Goal: Task Accomplishment & Management: Manage account settings

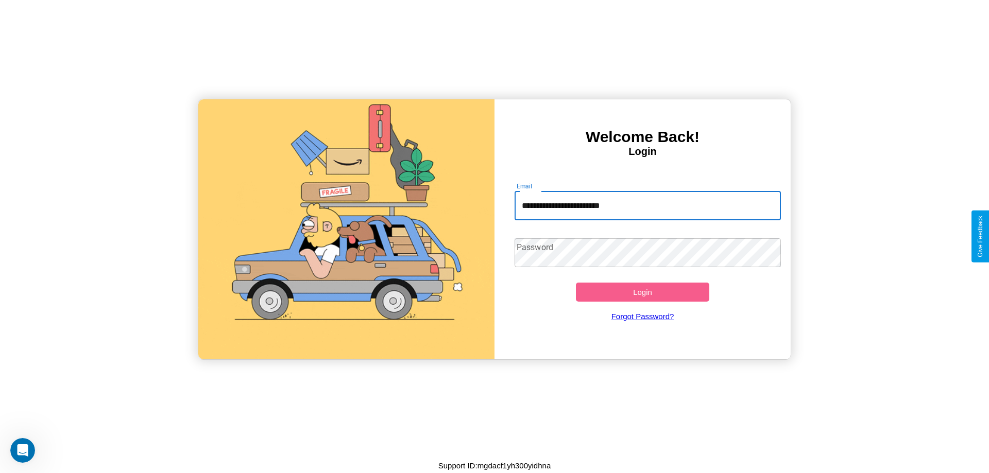
type input "**********"
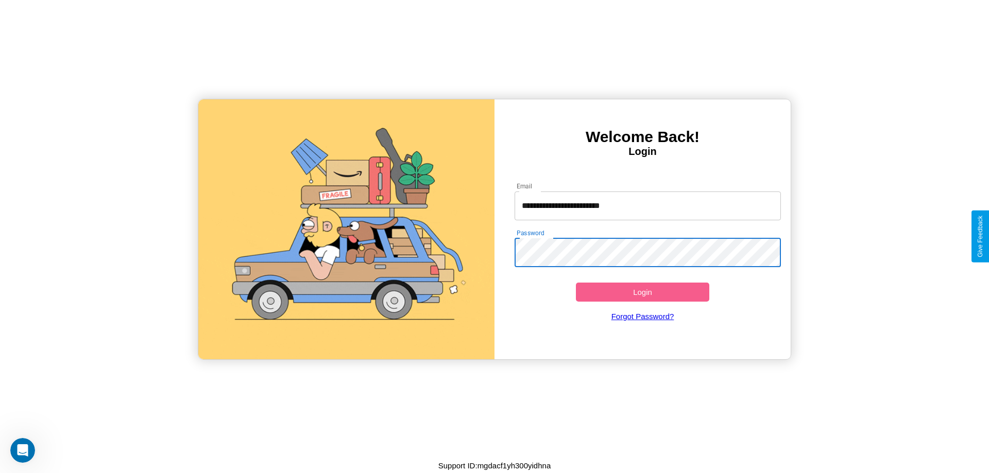
click at [642, 292] on button "Login" at bounding box center [642, 292] width 133 height 19
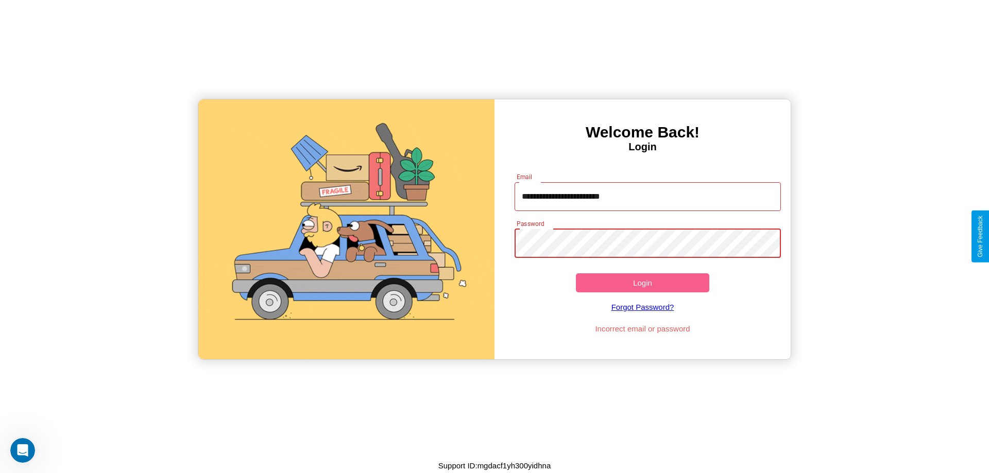
click at [642, 283] on button "Login" at bounding box center [642, 282] width 133 height 19
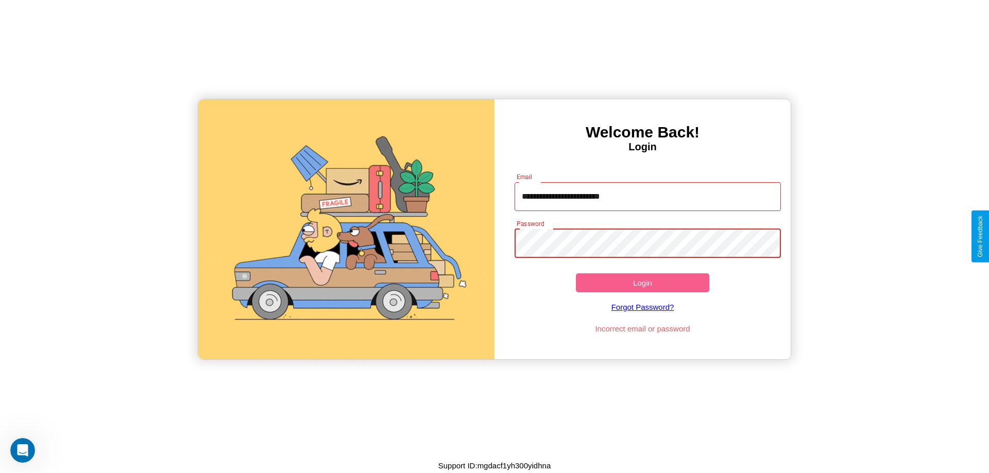
click at [642, 283] on button "Login" at bounding box center [642, 282] width 133 height 19
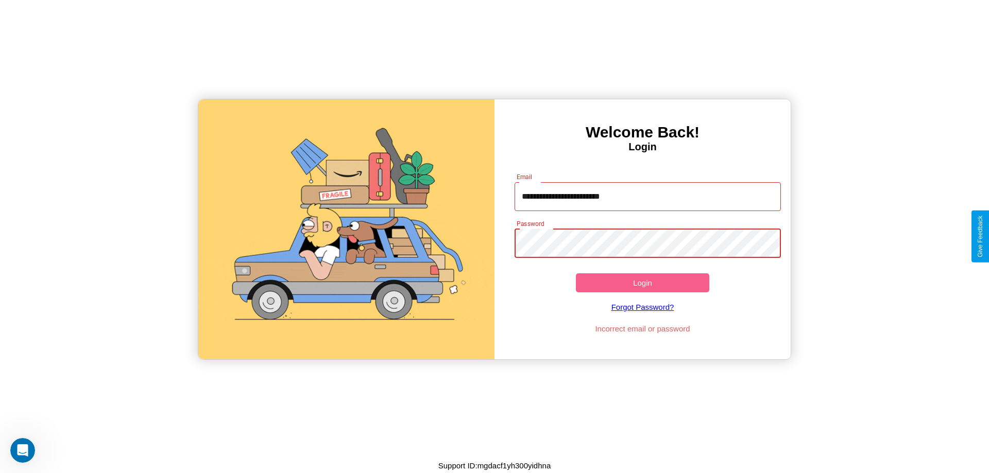
click at [642, 283] on button "Login" at bounding box center [642, 282] width 133 height 19
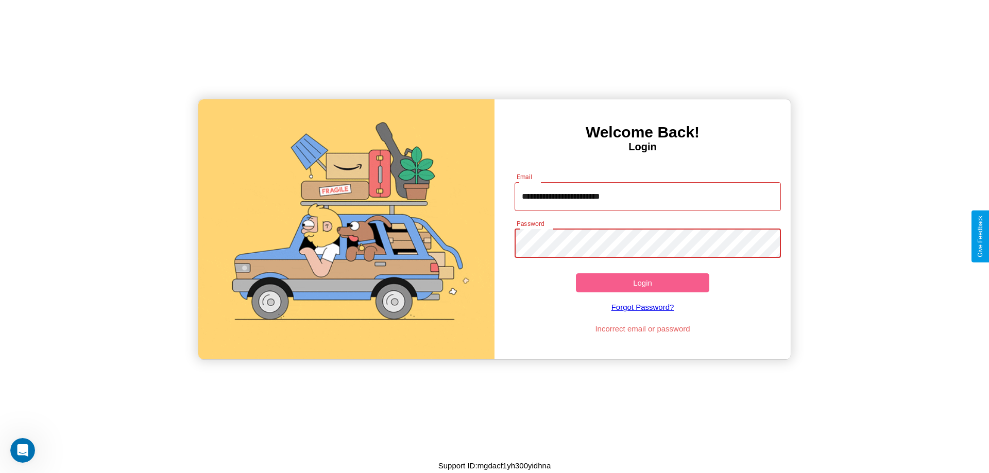
click at [642, 283] on button "Login" at bounding box center [642, 282] width 133 height 19
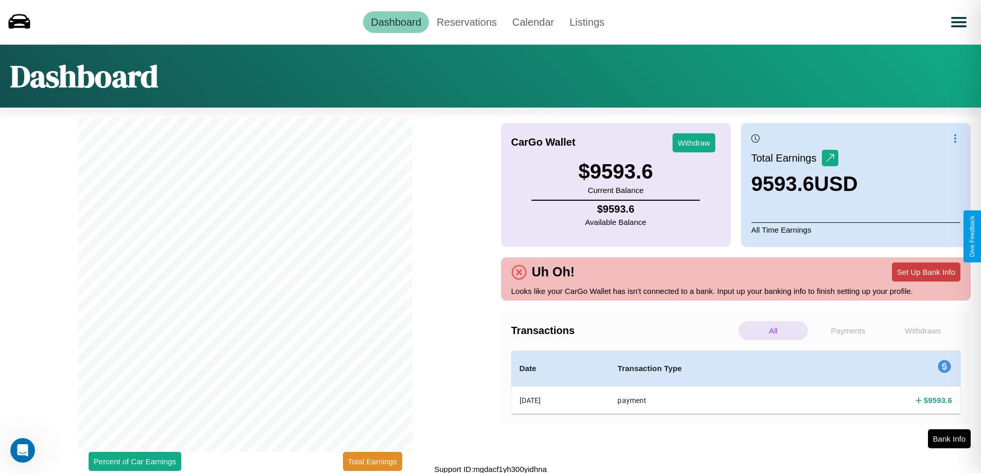
click at [926, 272] on button "Set Up Bank Info" at bounding box center [926, 272] width 68 height 19
